Goal: Navigation & Orientation: Find specific page/section

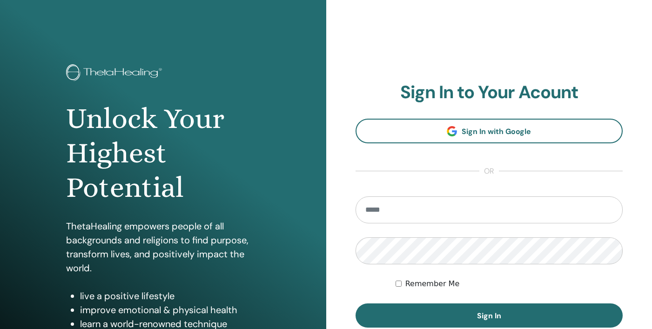
scroll to position [30, 0]
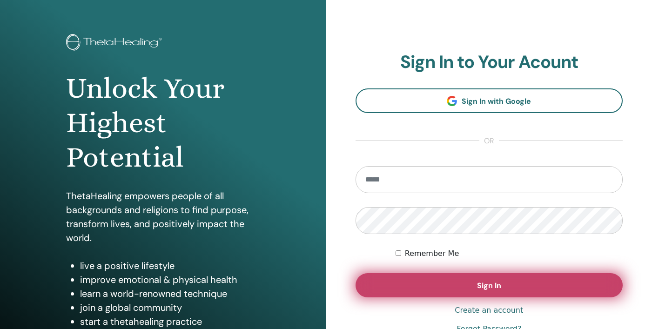
click at [493, 283] on span "Sign In" at bounding box center [489, 286] width 24 height 10
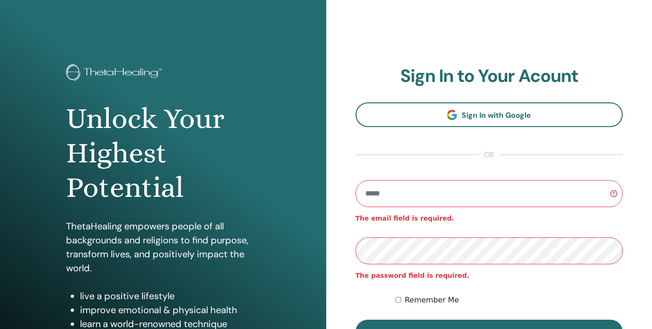
type input "**********"
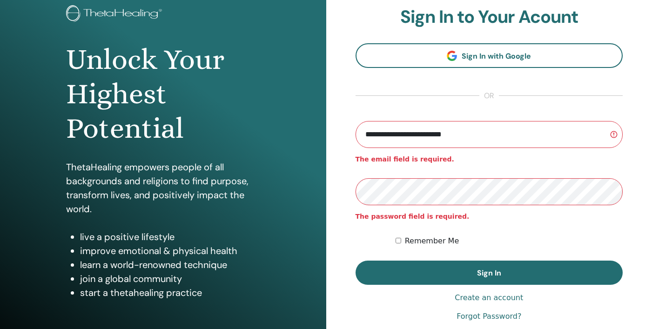
scroll to position [71, 0]
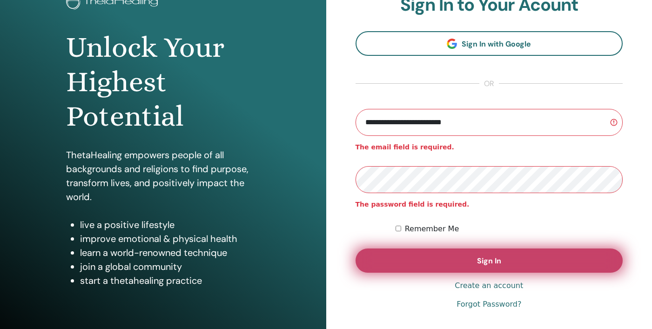
click at [496, 260] on span "Sign In" at bounding box center [489, 261] width 24 height 10
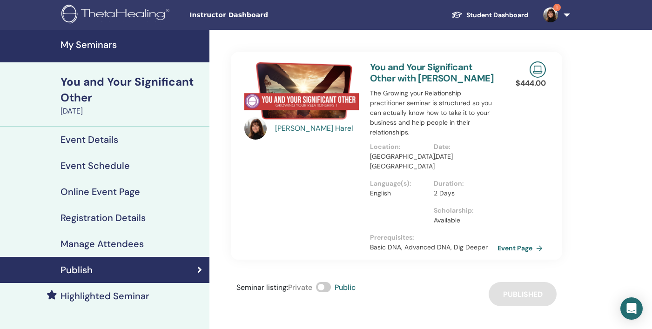
click at [554, 11] on img at bounding box center [550, 14] width 15 height 15
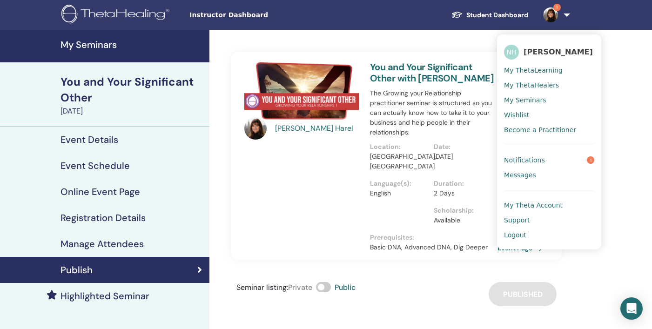
click at [522, 164] on span "Notifications" at bounding box center [524, 160] width 41 height 8
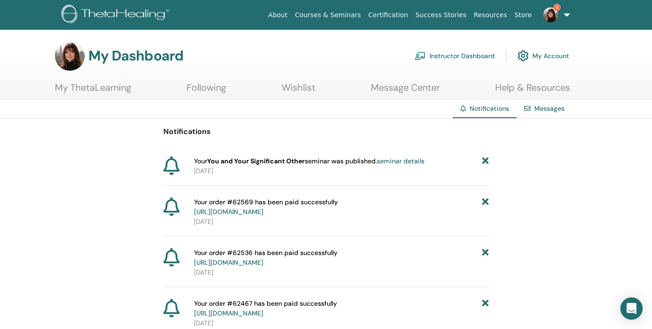
click at [449, 52] on link "Instructor Dashboard" at bounding box center [455, 56] width 80 height 20
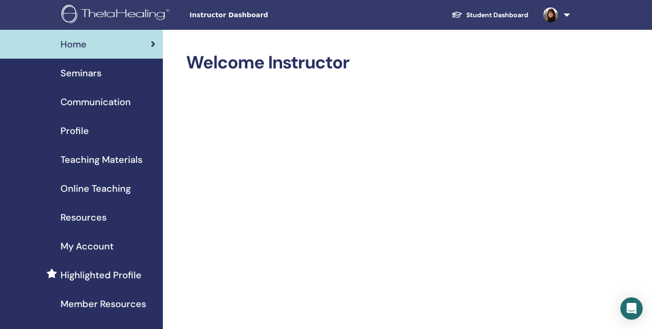
click at [87, 71] on span "Seminars" at bounding box center [81, 73] width 41 height 14
